Goal: Information Seeking & Learning: Understand process/instructions

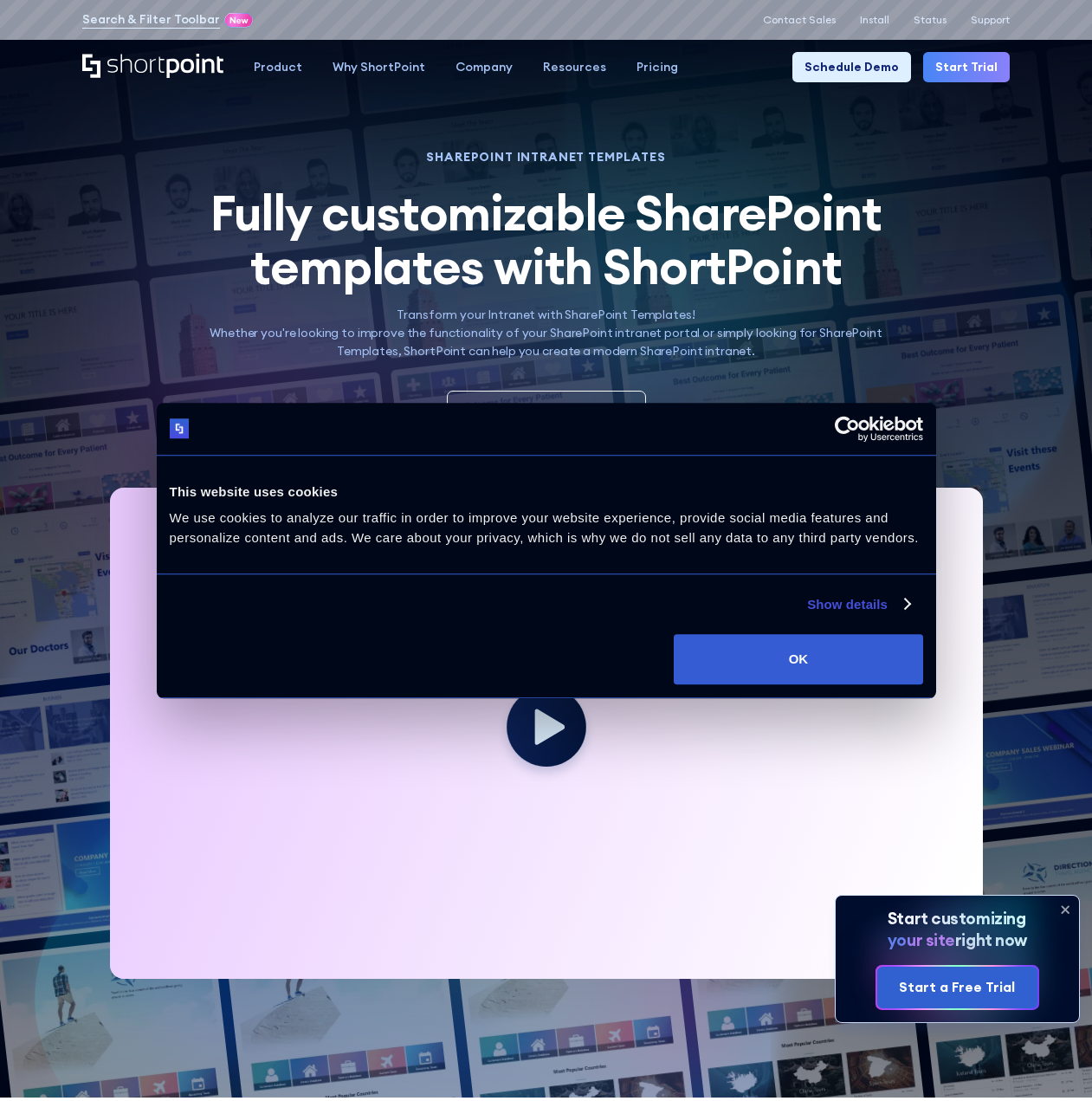
click at [812, 677] on button "OK" at bounding box center [797, 659] width 249 height 50
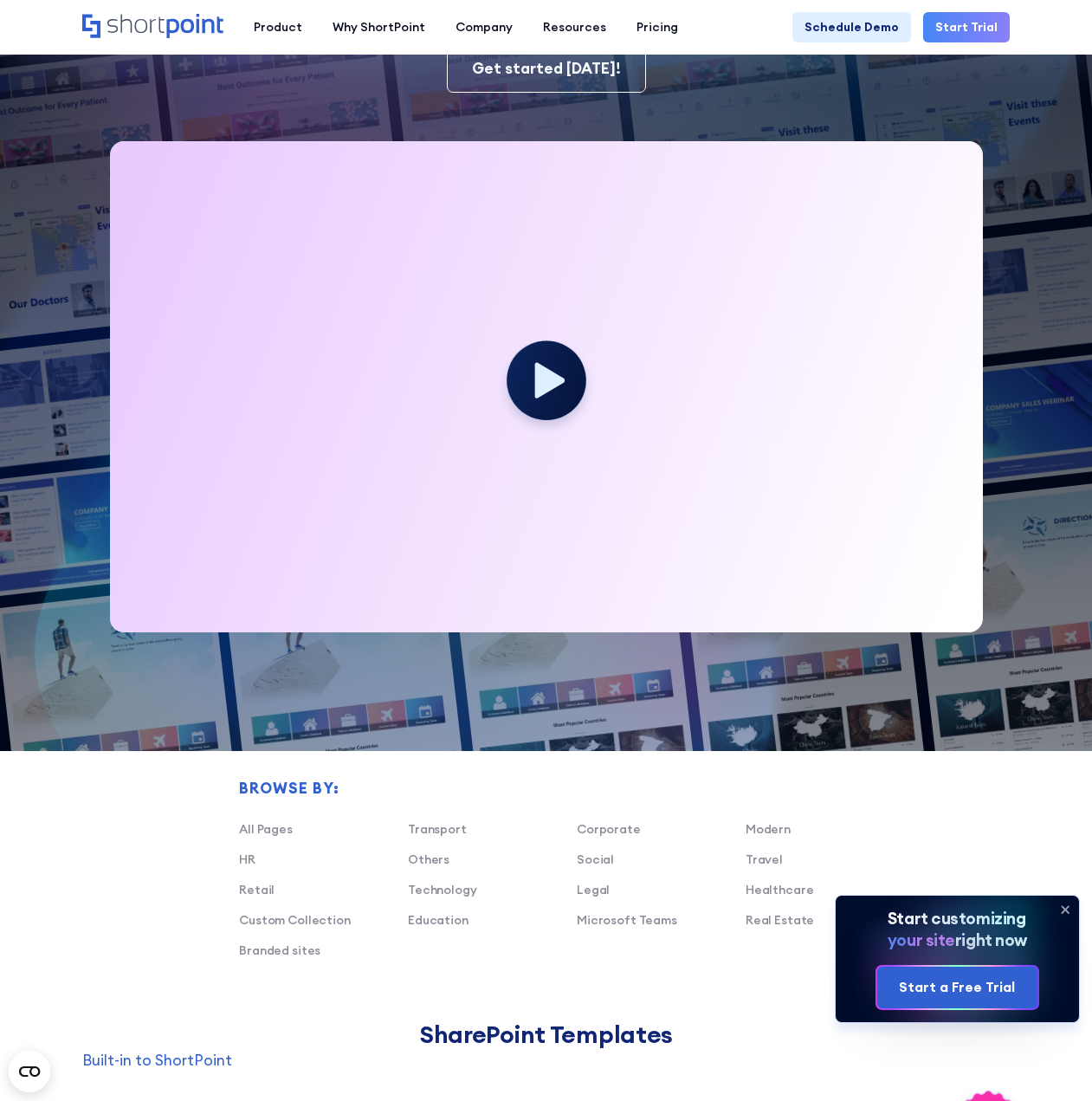
scroll to position [693, 0]
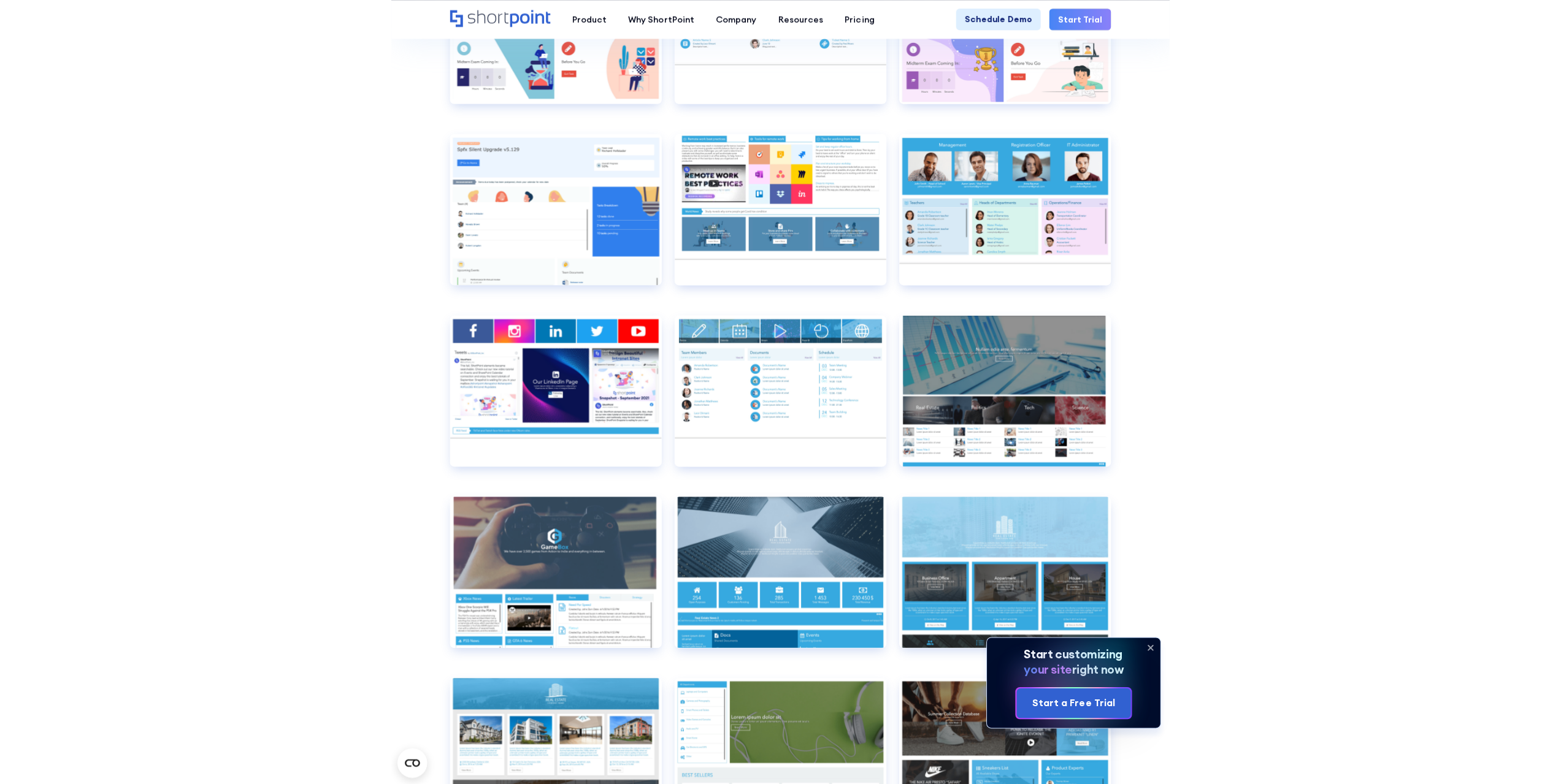
scroll to position [5931, 0]
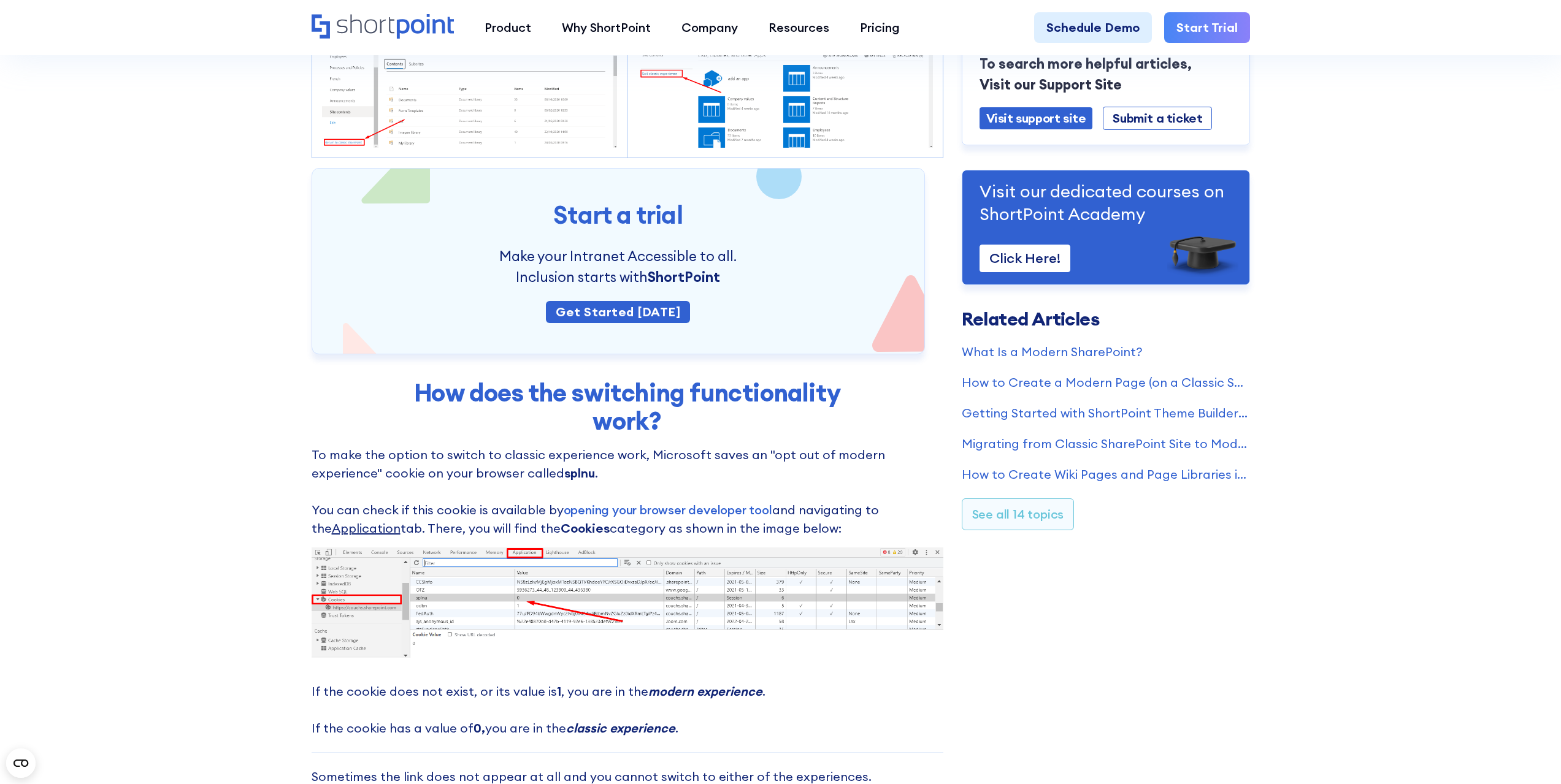
scroll to position [307, 0]
click at [586, 510] on link "opening your browser developer tool" at bounding box center [668, 509] width 209 height 16
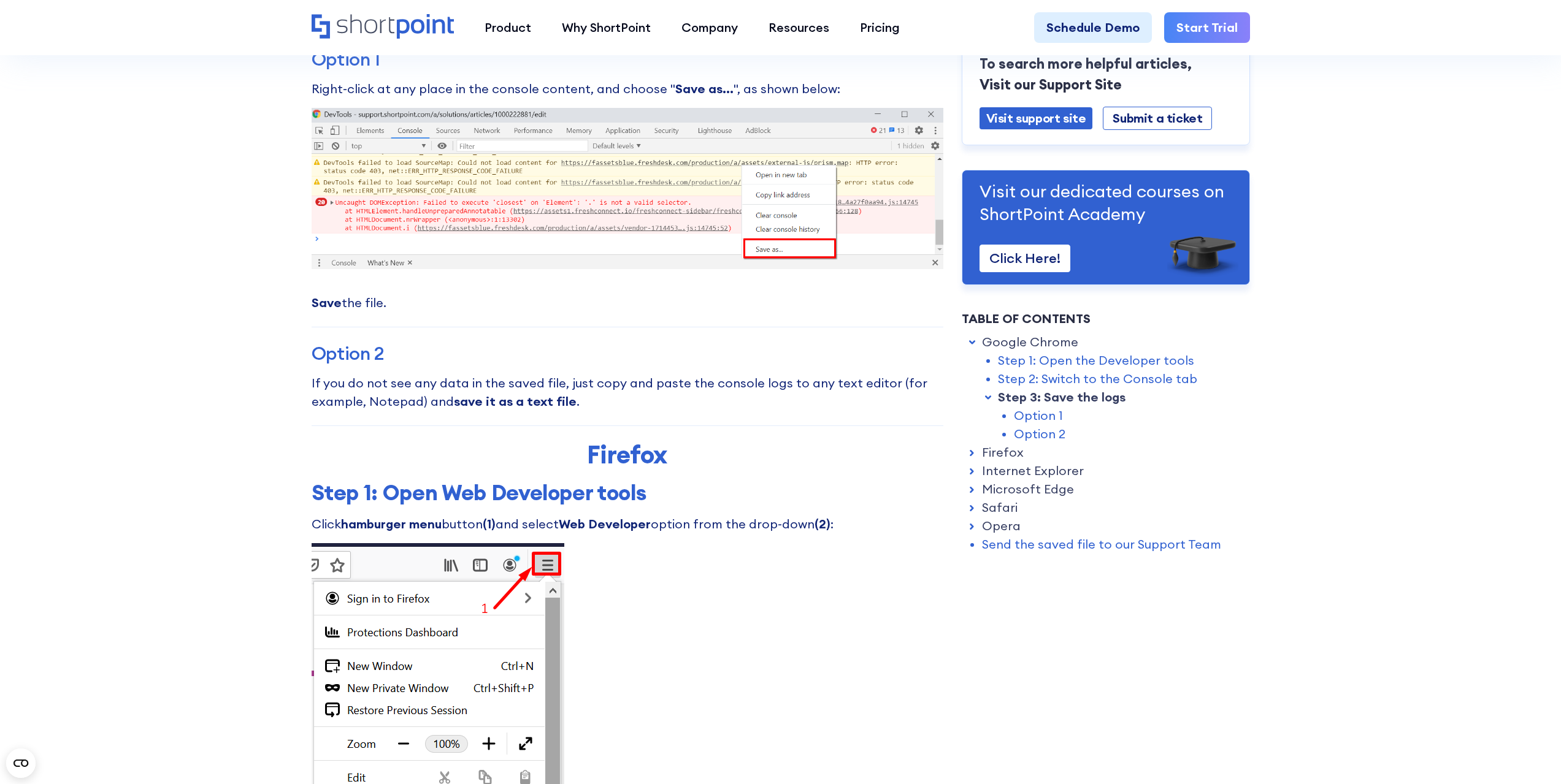
scroll to position [1471, 0]
